Goal: Check status

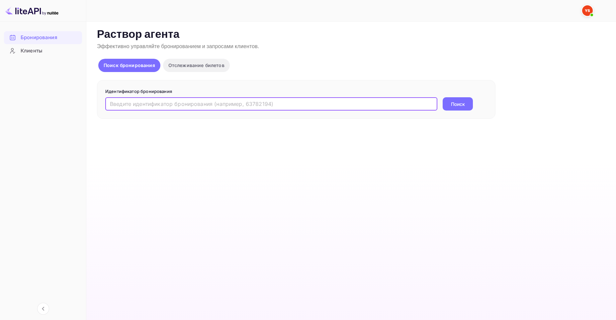
paste input "9866760"
type input "9866760"
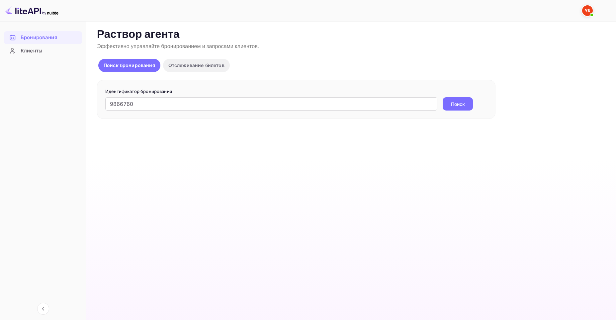
click at [462, 101] on ya-tr-span "Поиск" at bounding box center [458, 104] width 14 height 7
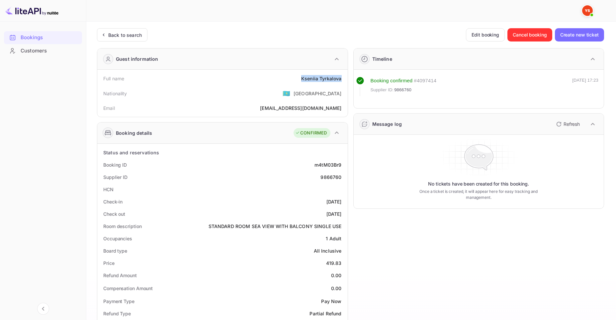
drag, startPoint x: 301, startPoint y: 79, endPoint x: 343, endPoint y: 81, distance: 41.5
click at [343, 81] on div "Full name [PERSON_NAME]" at bounding box center [222, 78] width 245 height 12
copy div "Kseniia Tyrkalova"
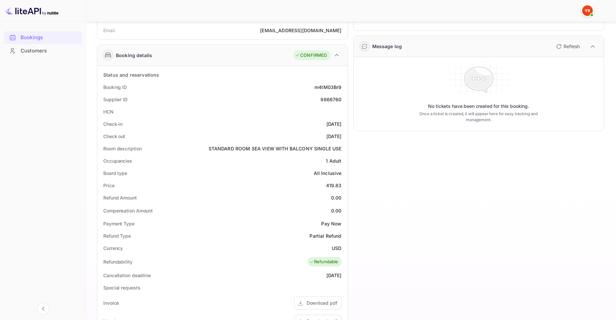
scroll to position [100, 0]
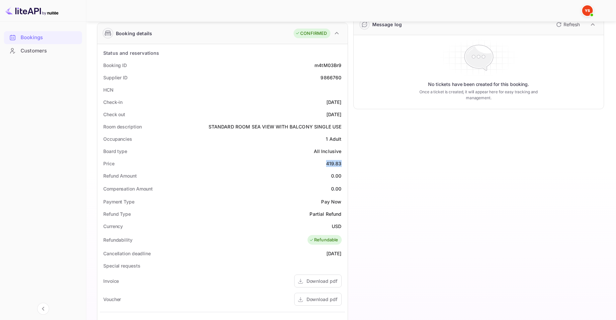
drag, startPoint x: 327, startPoint y: 164, endPoint x: 344, endPoint y: 164, distance: 17.3
click at [344, 164] on div "Price 419.83" at bounding box center [222, 163] width 245 height 12
copy div "419.83"
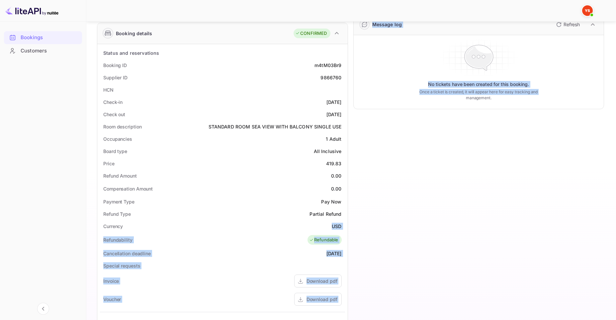
drag, startPoint x: 331, startPoint y: 225, endPoint x: 350, endPoint y: 228, distance: 19.2
click at [351, 228] on div "Guest information Full name Kseniia Tyrkalova Nationality 🇰🇿 [DEMOGRAPHIC_DATA]…" at bounding box center [348, 192] width 512 height 498
click at [315, 221] on div "Currency USD" at bounding box center [222, 226] width 245 height 12
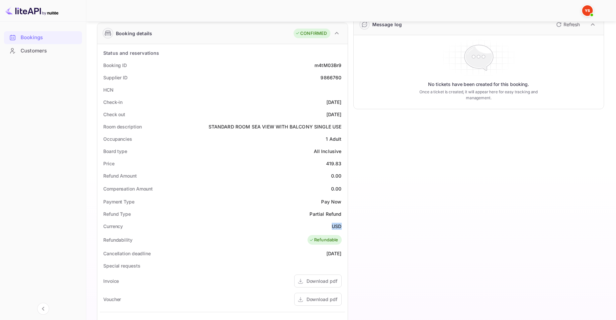
drag, startPoint x: 332, startPoint y: 225, endPoint x: 341, endPoint y: 227, distance: 8.5
click at [341, 227] on ya-tr-span "USD" at bounding box center [337, 226] width 10 height 6
copy ya-tr-span "USD"
